Goal: Information Seeking & Learning: Learn about a topic

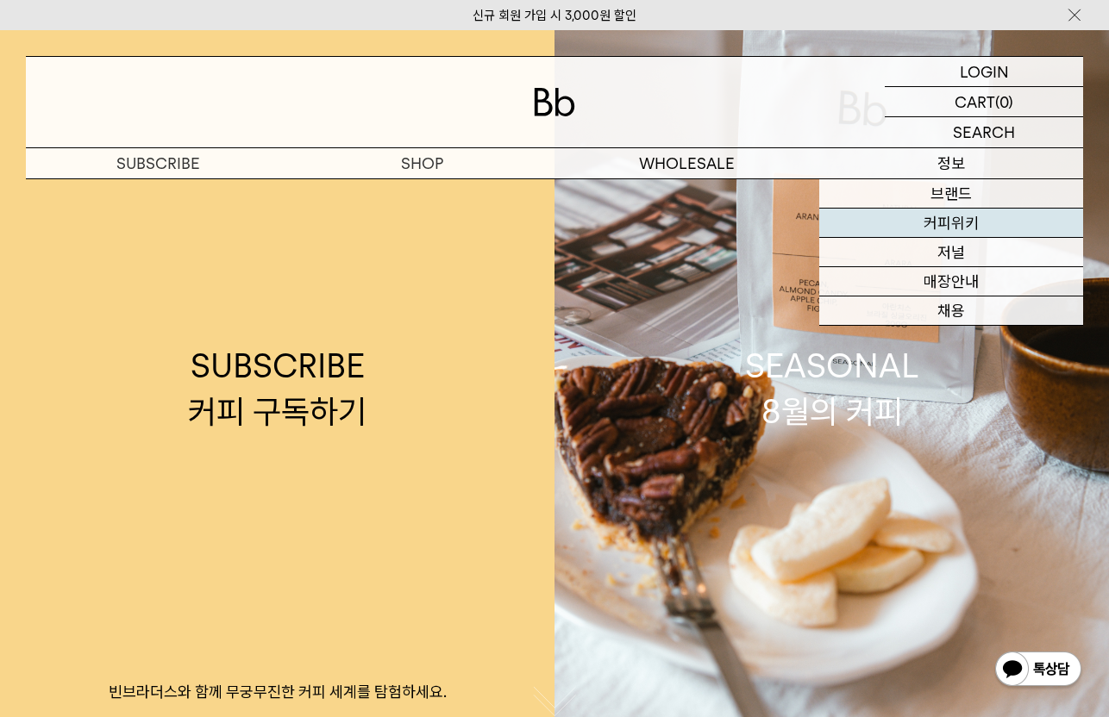
click at [958, 221] on link "커피위키" at bounding box center [951, 223] width 265 height 29
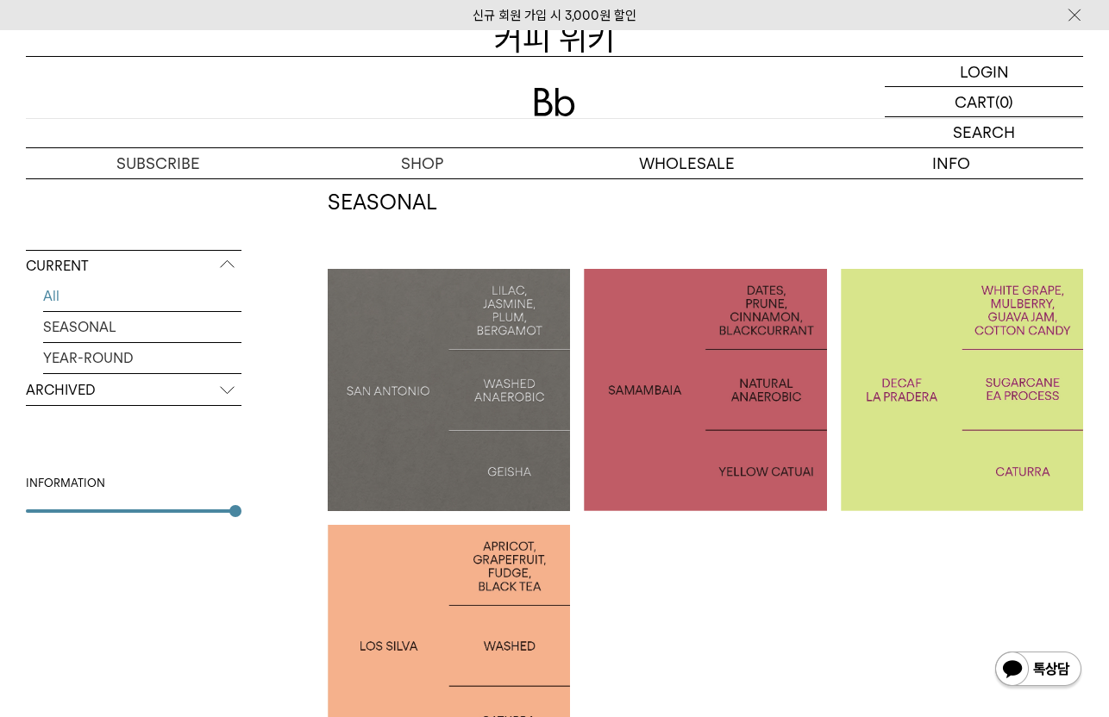
scroll to position [218, 0]
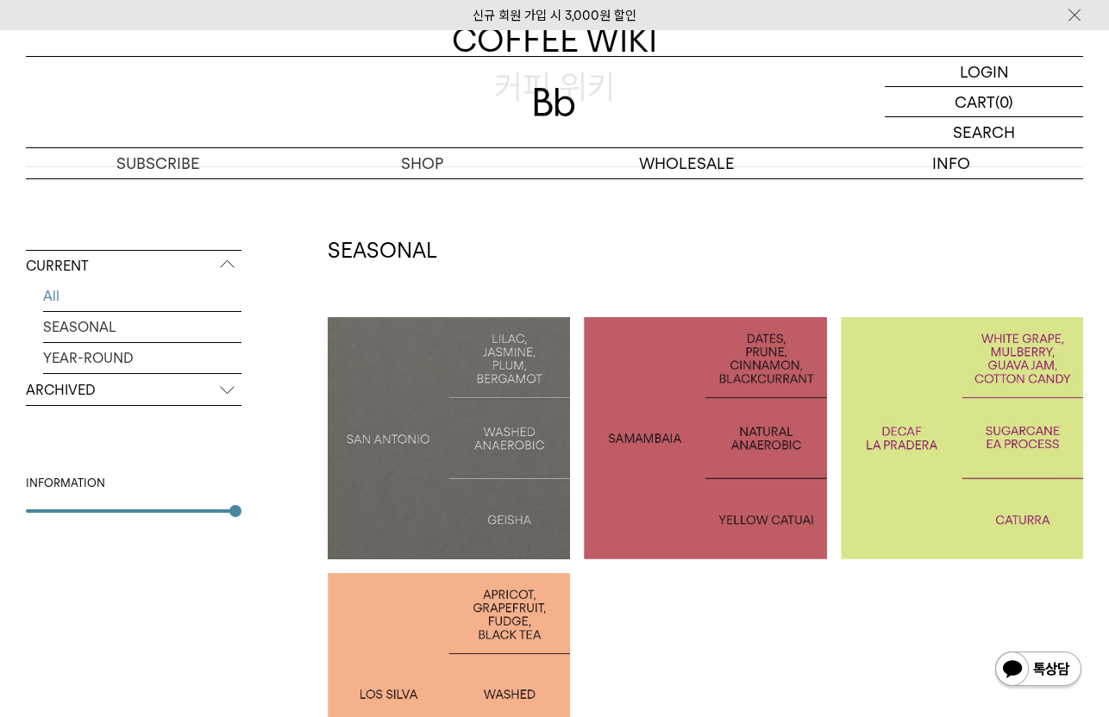
click at [776, 427] on p "BRAZIL SAMAMBAIA" at bounding box center [705, 438] width 242 height 27
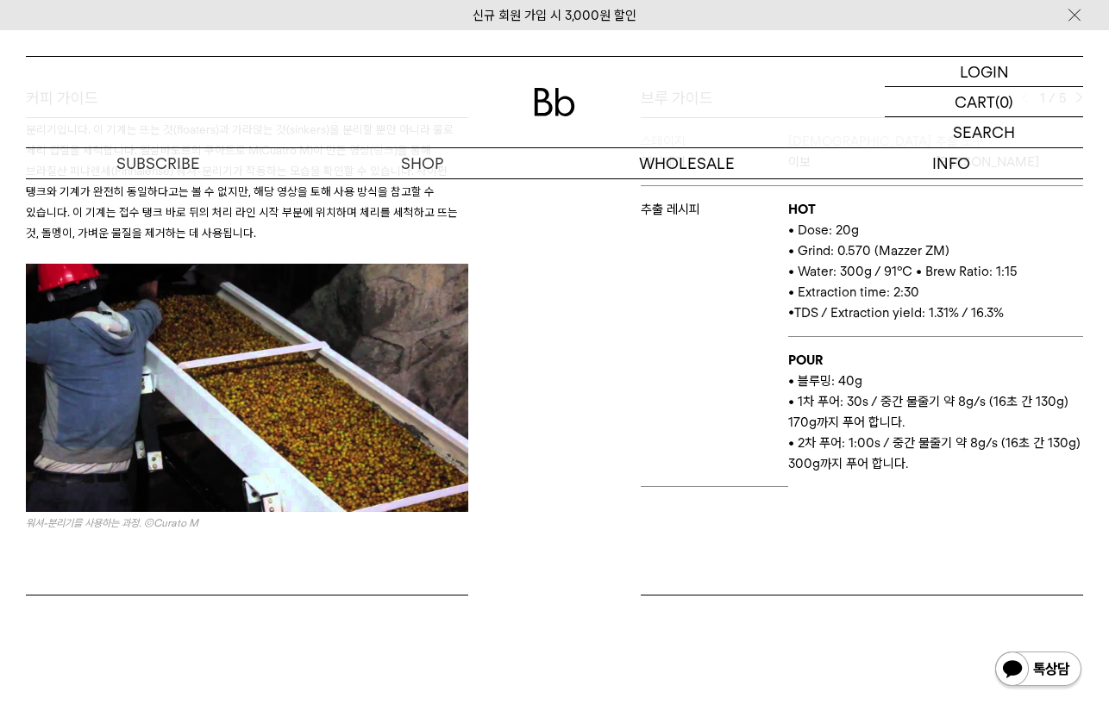
scroll to position [937, 0]
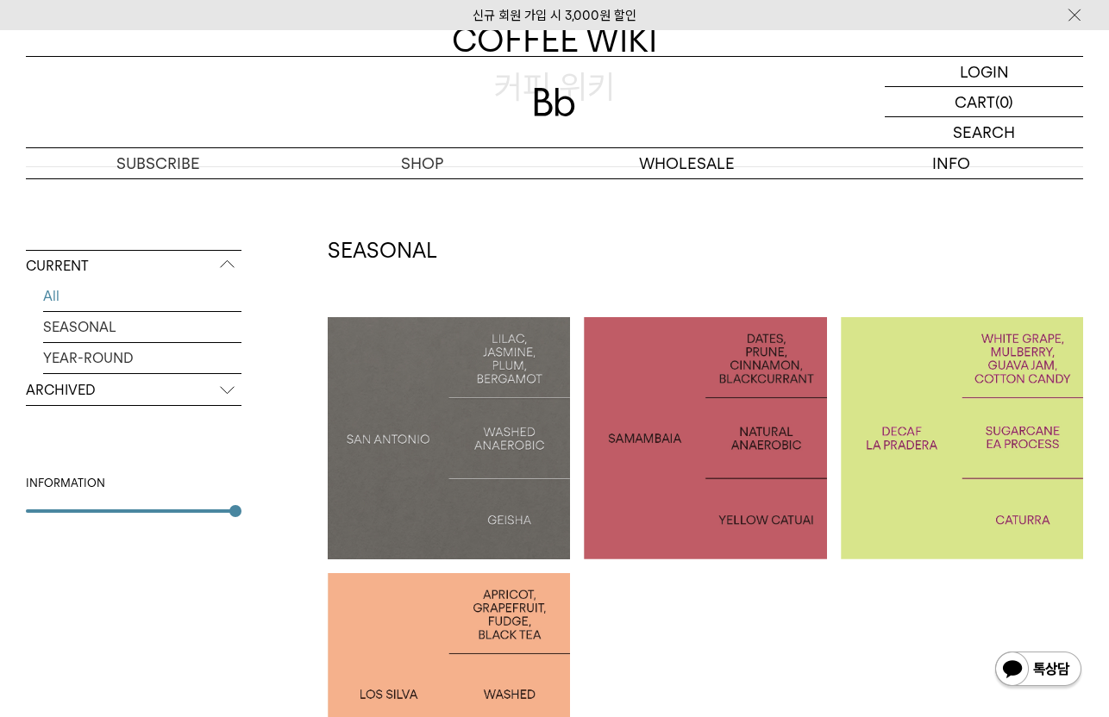
click at [458, 623] on div at bounding box center [449, 694] width 242 height 242
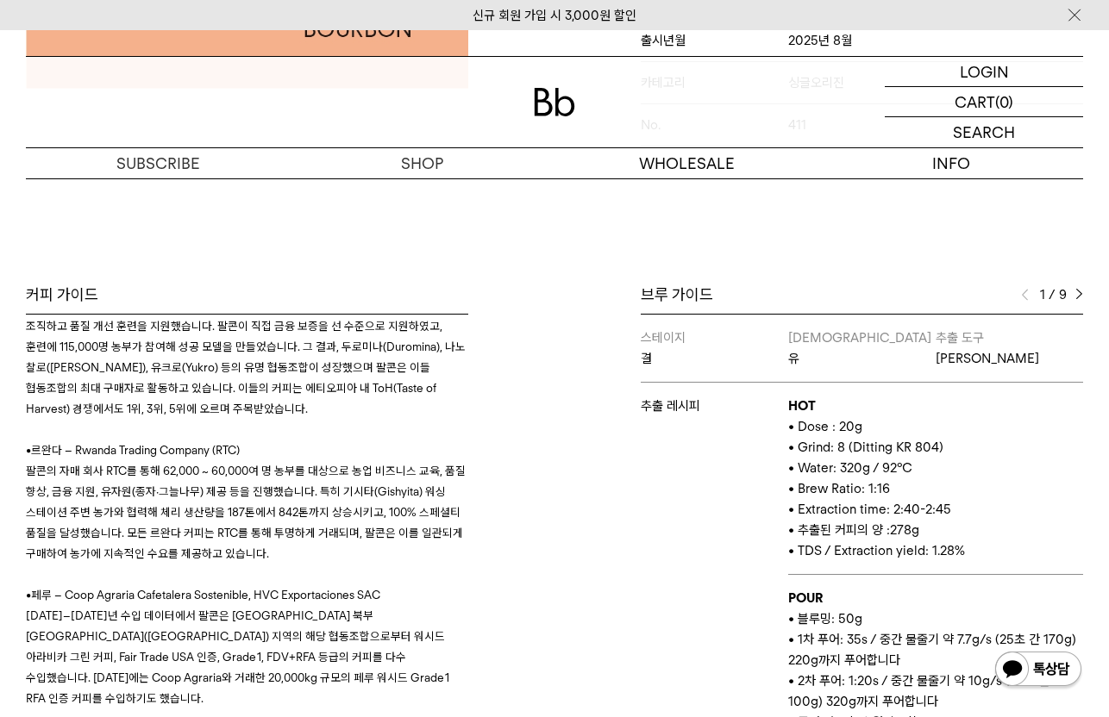
scroll to position [976, 0]
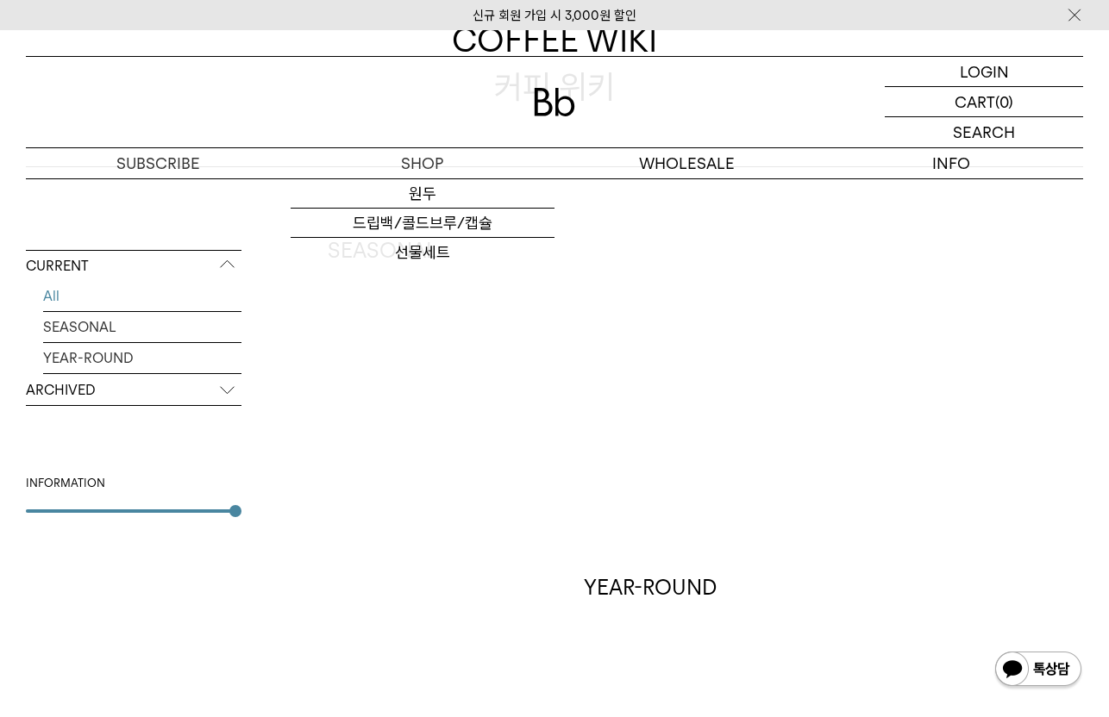
click at [461, 401] on div at bounding box center [449, 438] width 242 height 242
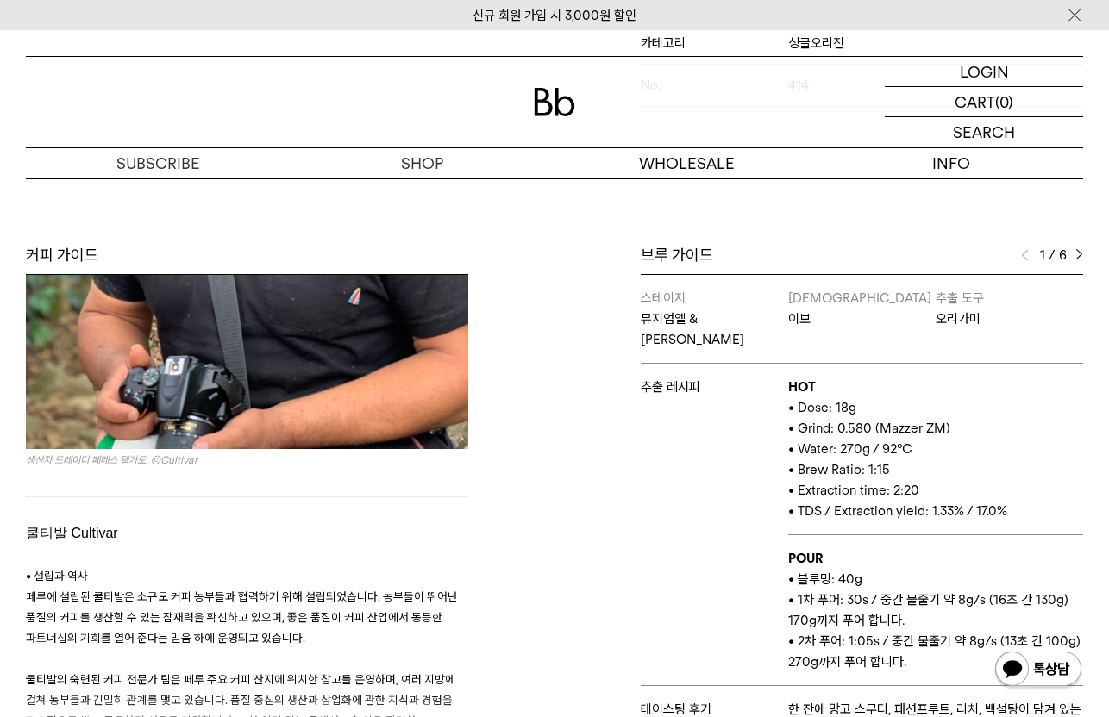
scroll to position [2740, 0]
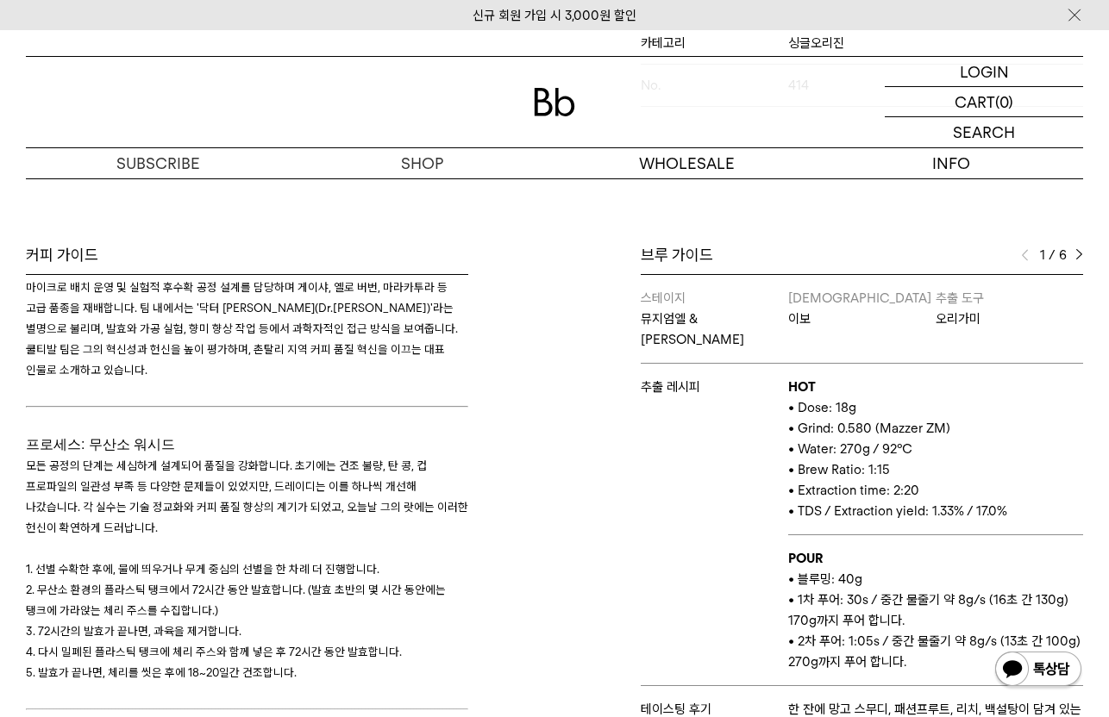
click at [509, 464] on div "커피 가이드 촌탈리 Chontalí 촌탈리(Chontalí)는 페루 북부 카하마르카(Cajamarca) 주 하엔(Jaén)에 위치한 지역으로,…" at bounding box center [285, 499] width 537 height 508
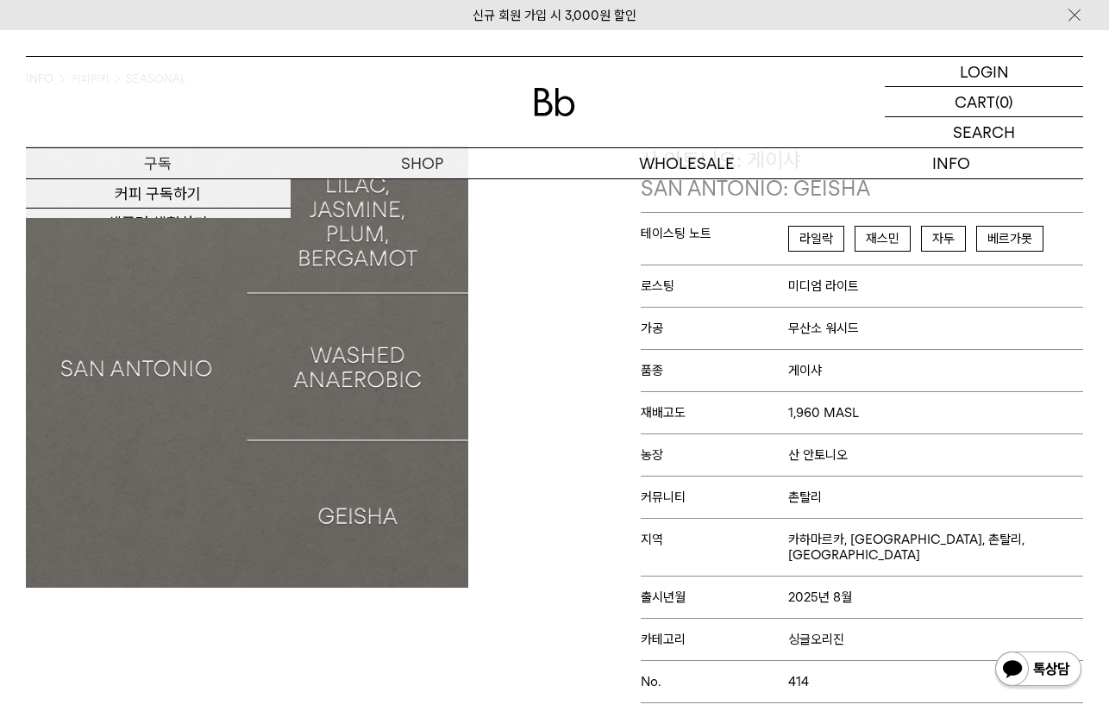
scroll to position [0, 0]
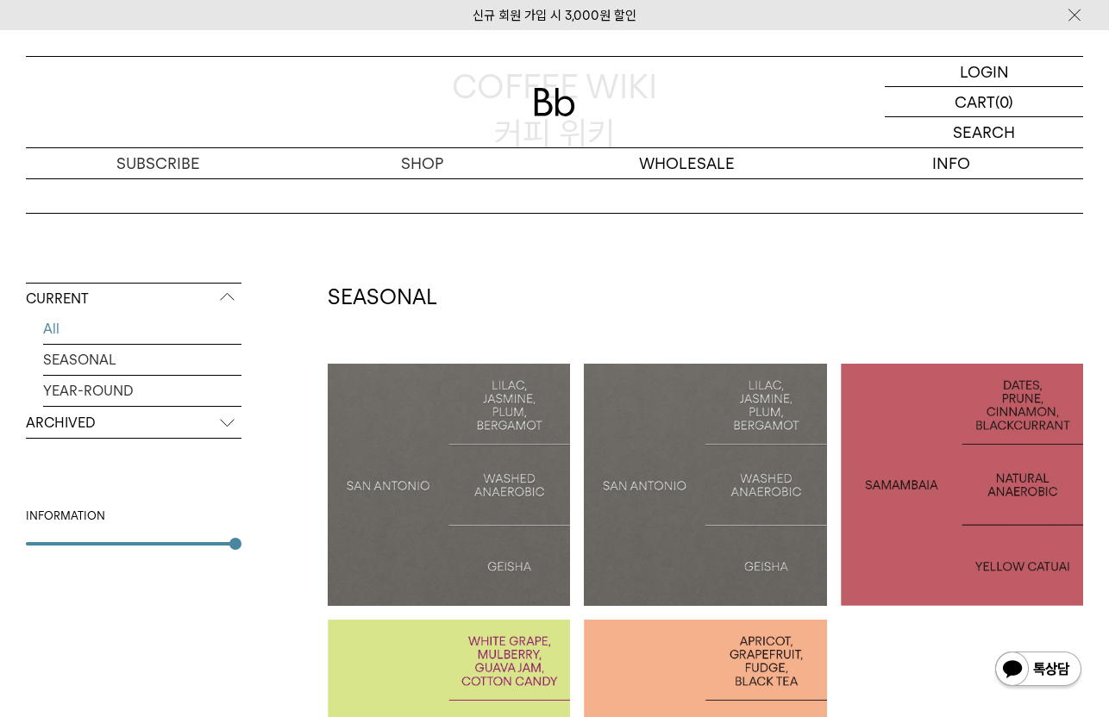
scroll to position [170, 0]
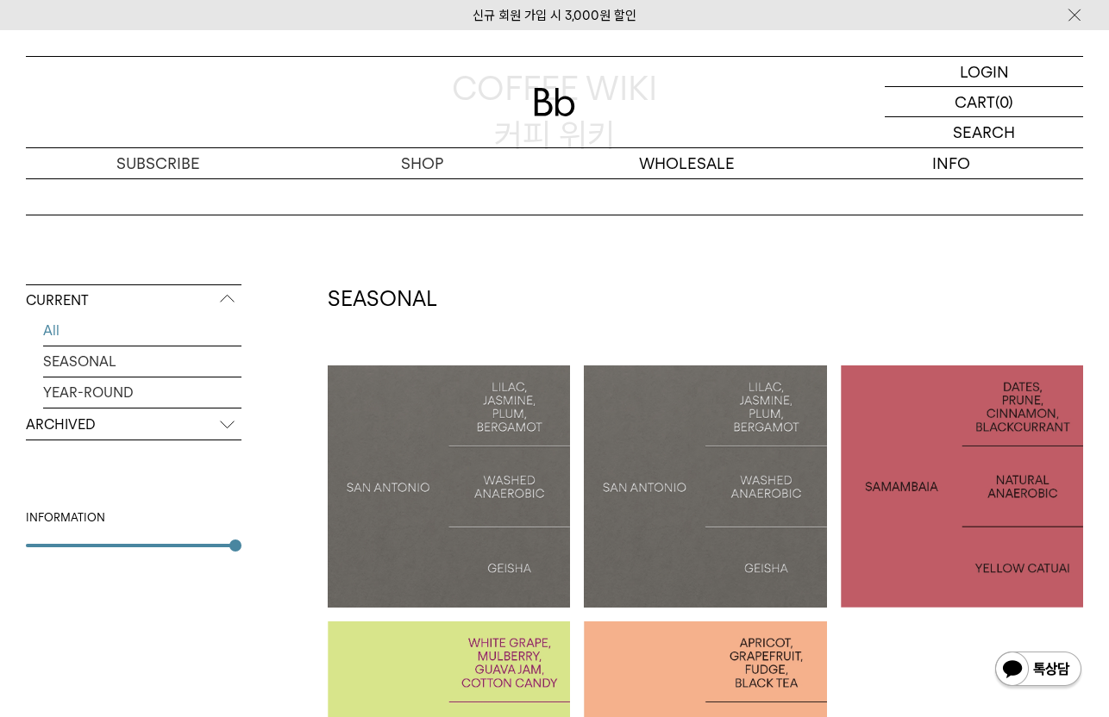
click at [484, 372] on div at bounding box center [449, 487] width 242 height 242
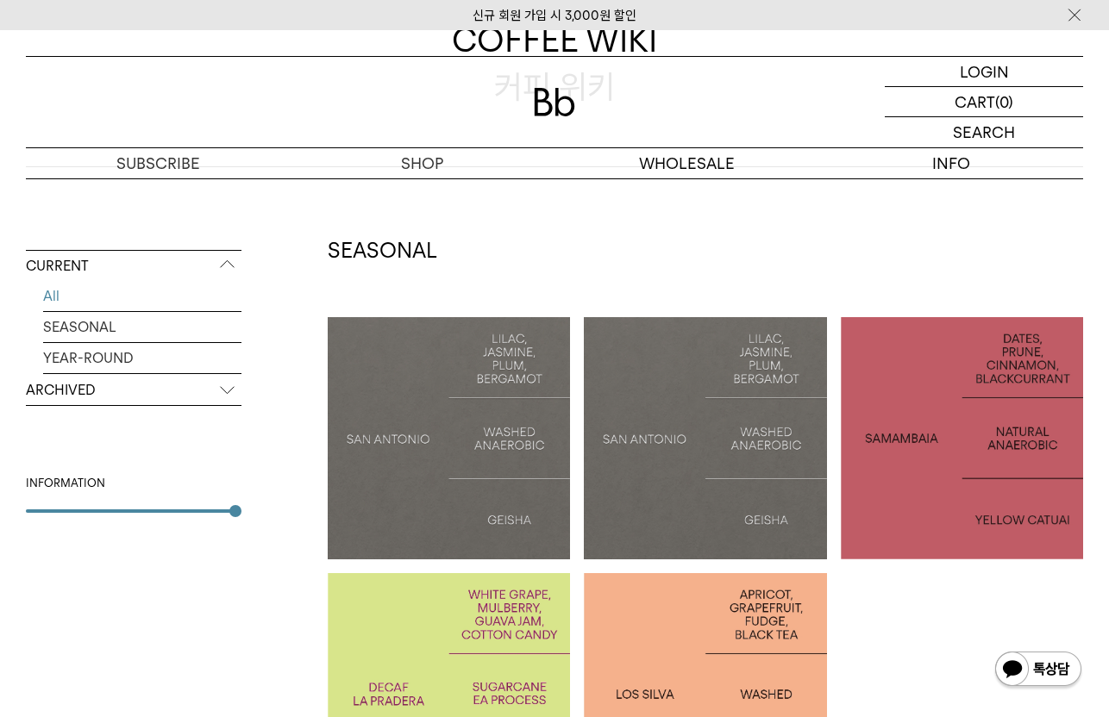
click at [497, 441] on p "SAN ANTONIO: GEISHA" at bounding box center [449, 437] width 242 height 53
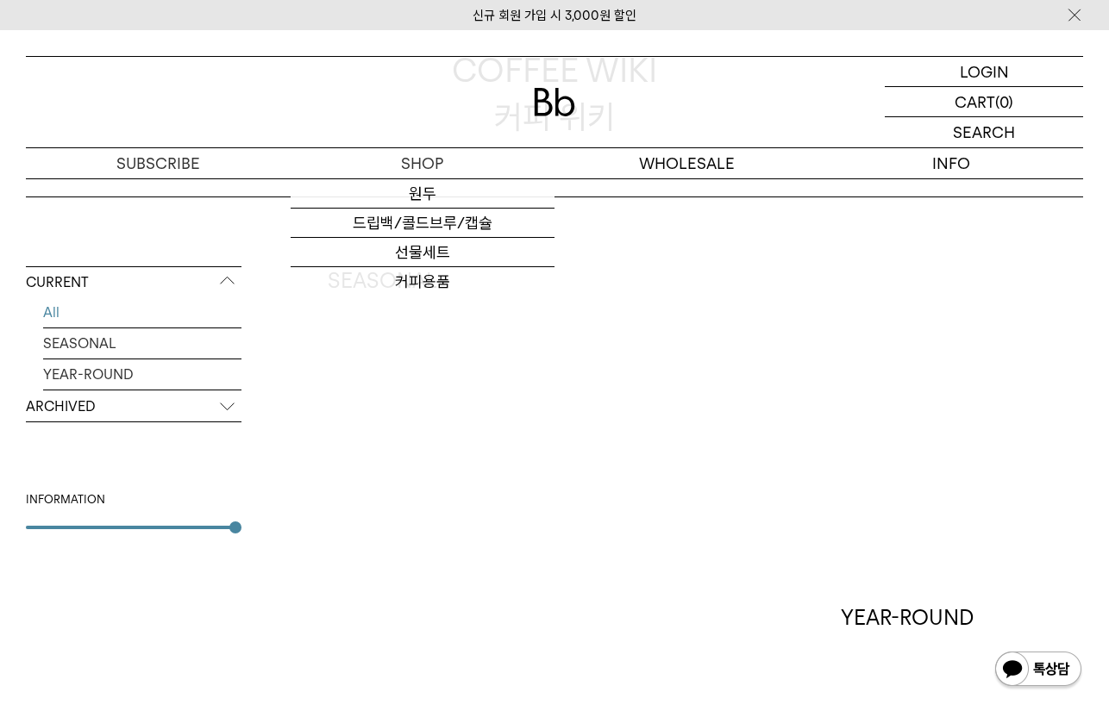
scroll to position [218, 0]
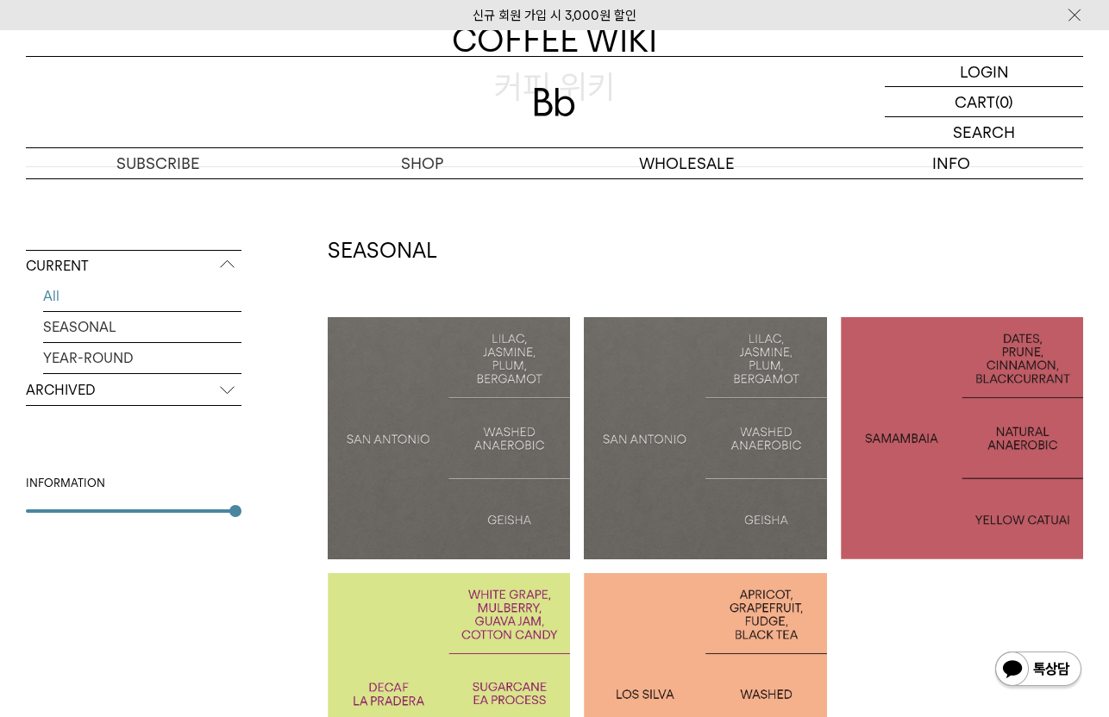
click at [466, 484] on div at bounding box center [449, 438] width 242 height 242
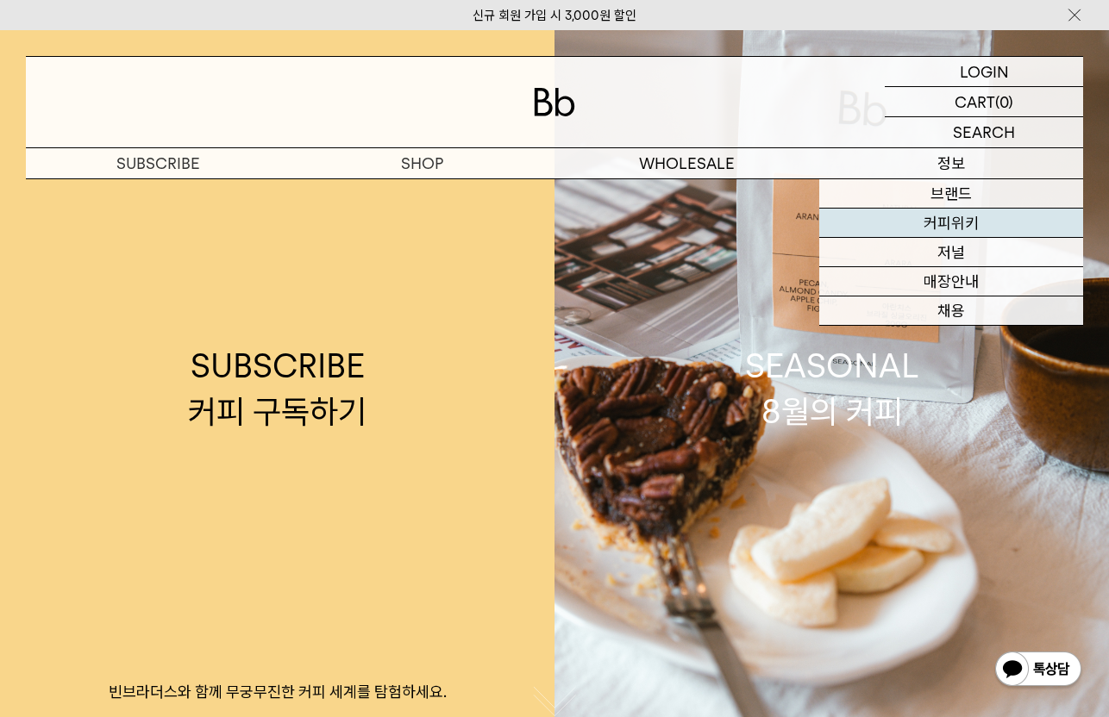
click at [955, 231] on link "커피위키" at bounding box center [951, 223] width 265 height 29
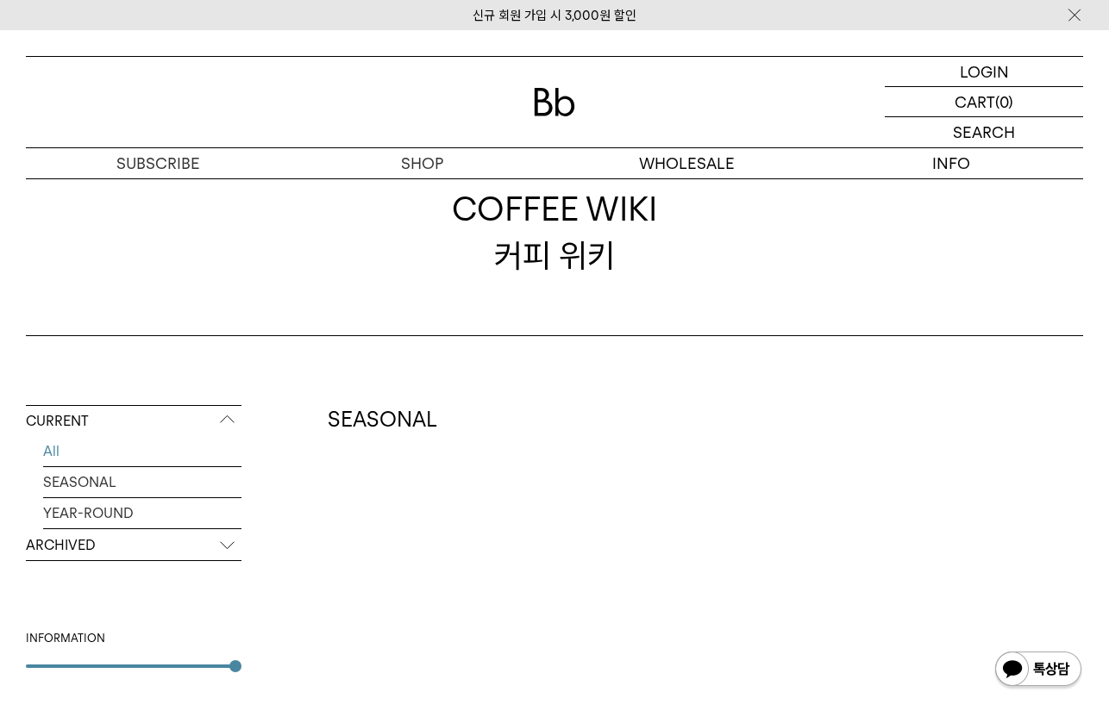
scroll to position [126, 0]
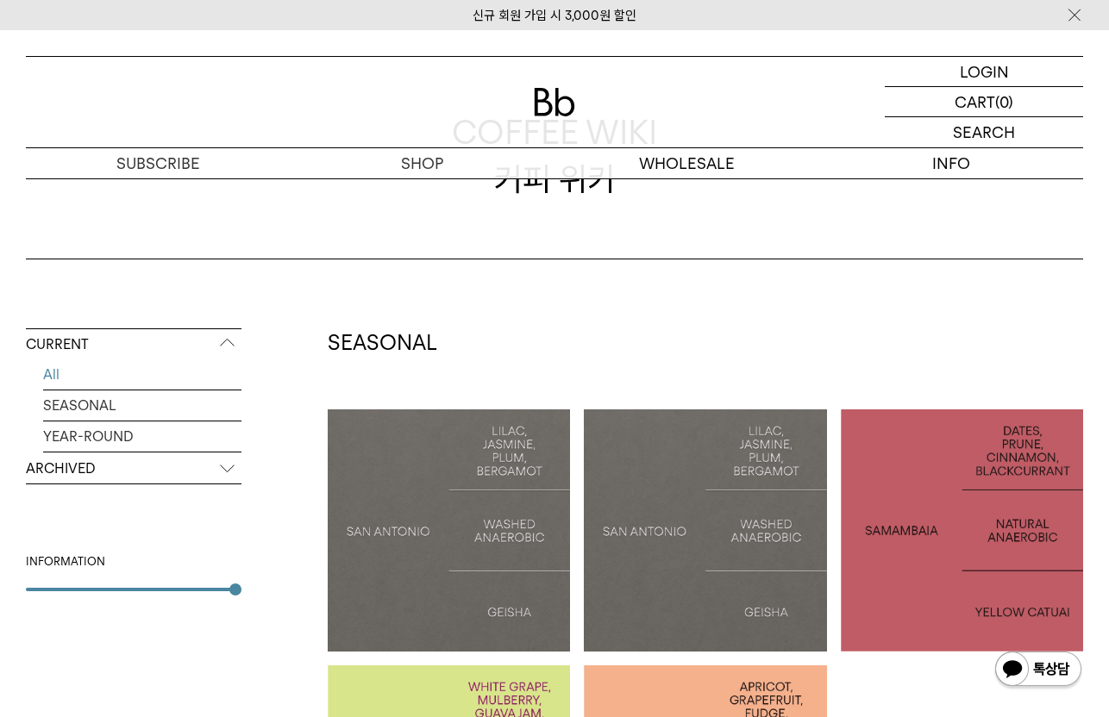
click at [439, 490] on div at bounding box center [449, 531] width 242 height 242
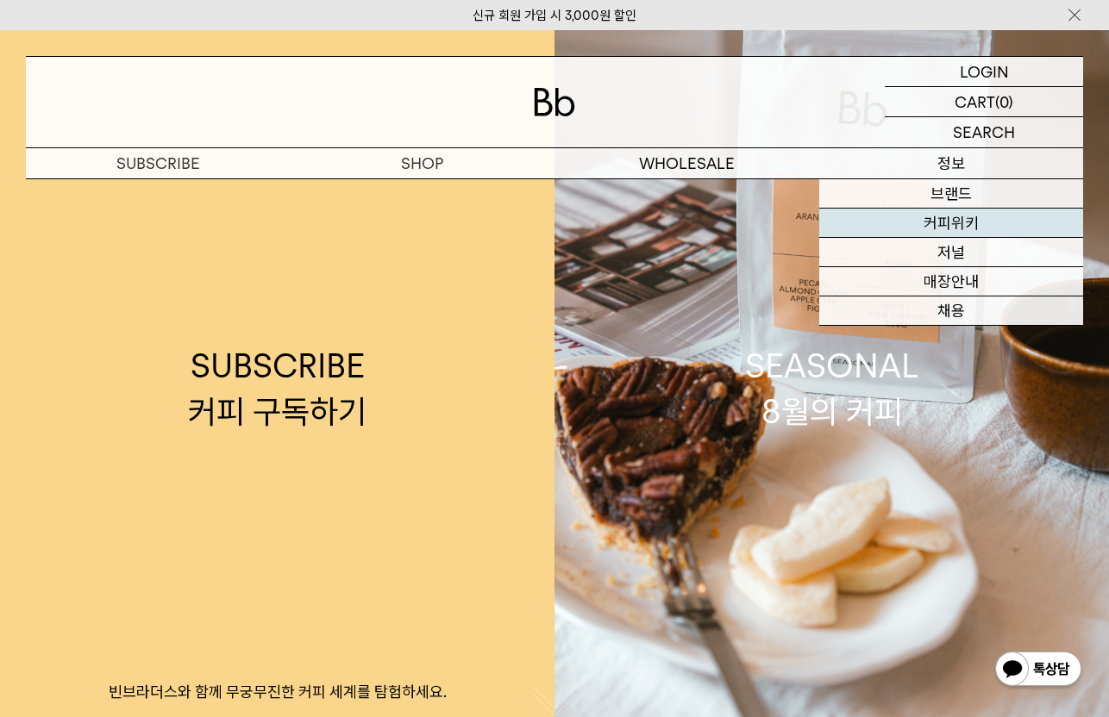
click at [965, 231] on link "커피위키" at bounding box center [951, 223] width 265 height 29
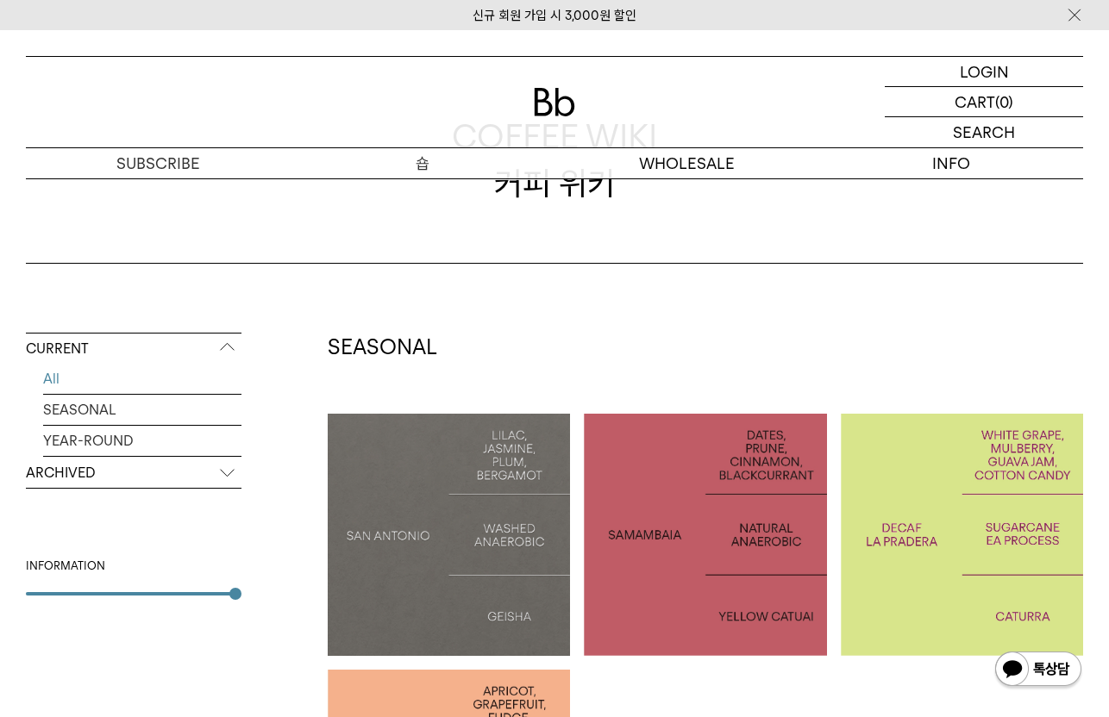
scroll to position [264, 0]
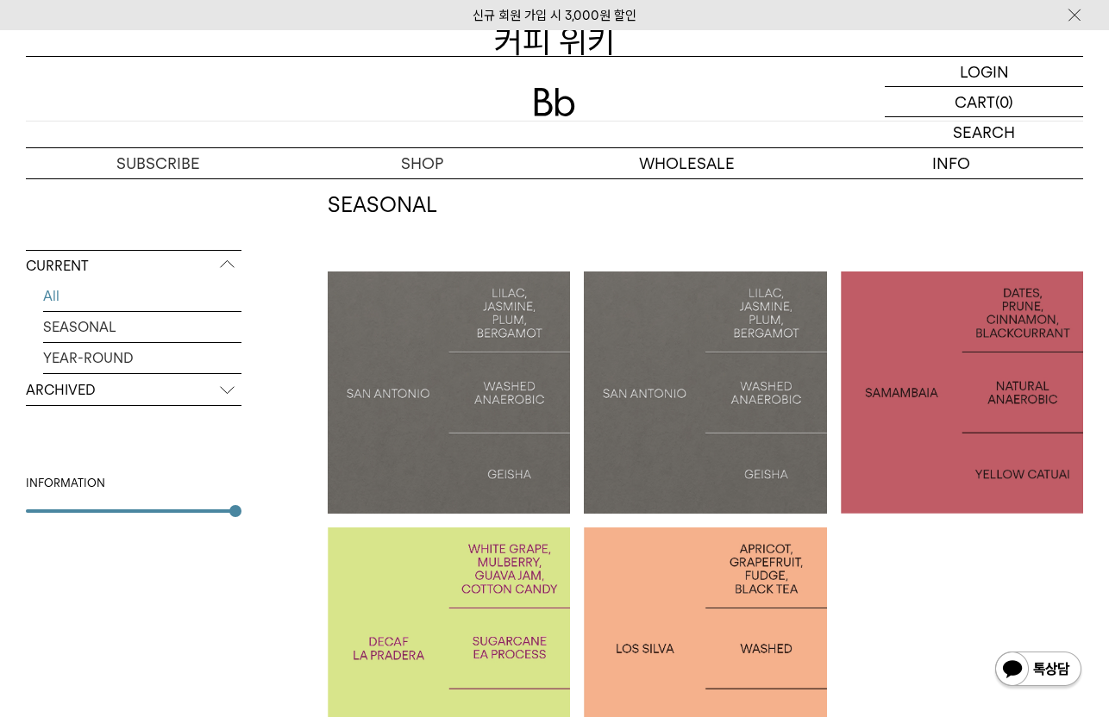
click at [473, 402] on p "SAN ANTONIO: GEISHA" at bounding box center [449, 392] width 242 height 53
